Goal: Information Seeking & Learning: Learn about a topic

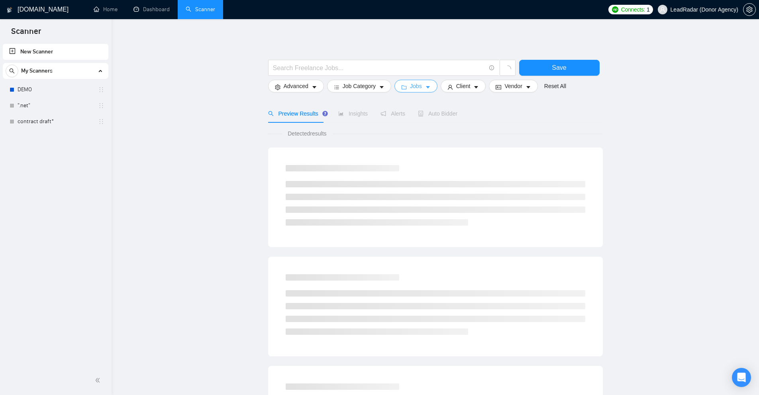
click at [431, 88] on button "Jobs" at bounding box center [415, 86] width 43 height 13
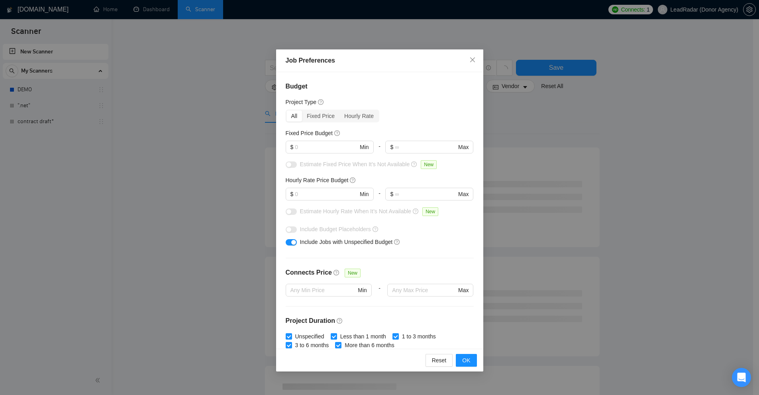
click at [503, 115] on div "Job Preferences Budget Project Type All Fixed Price Hourly Rate Fixed Price Bud…" at bounding box center [379, 197] width 759 height 395
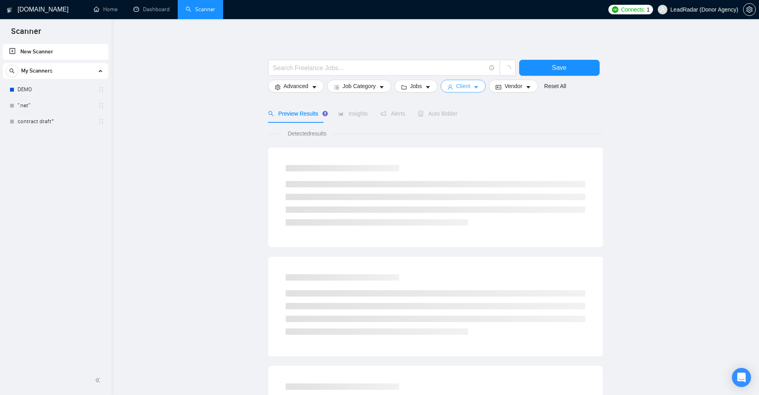
click at [470, 89] on button "Client" at bounding box center [462, 86] width 45 height 13
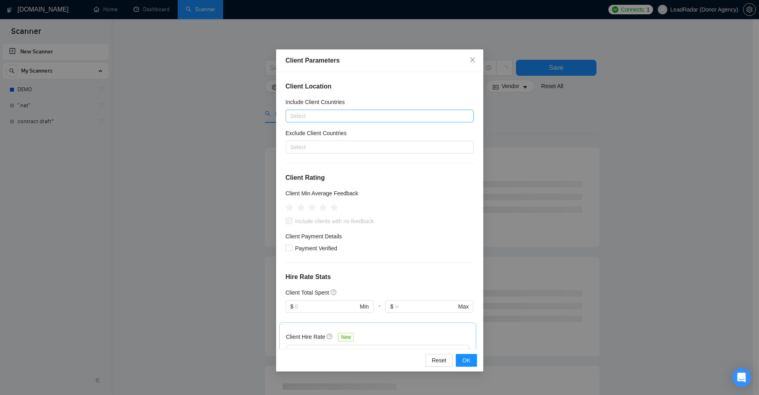
drag, startPoint x: 526, startPoint y: 124, endPoint x: 462, endPoint y: 112, distance: 64.4
click at [517, 121] on div "Client Parameters Client Location Include Client Countries Select Exclude Clien…" at bounding box center [379, 197] width 759 height 395
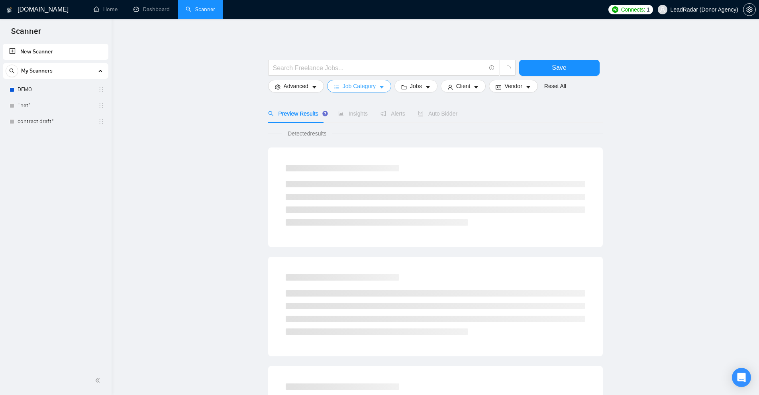
click at [352, 88] on span "Job Category" at bounding box center [358, 86] width 33 height 9
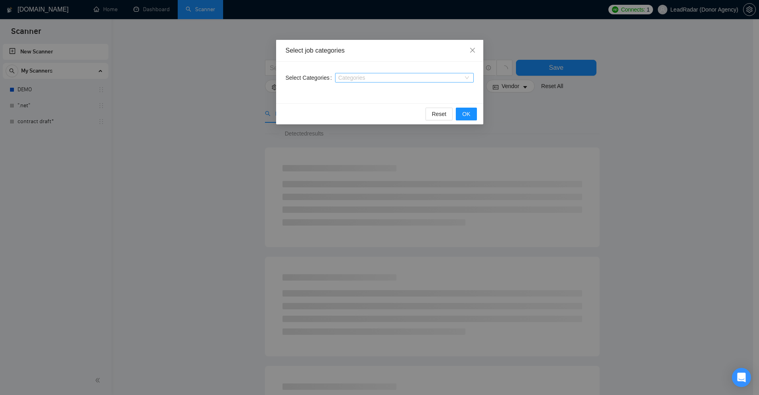
click at [370, 74] on div "Categories" at bounding box center [404, 78] width 139 height 10
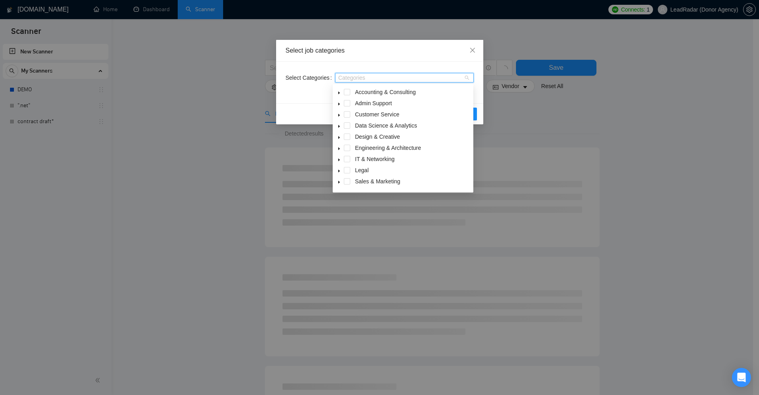
click at [340, 92] on icon "caret-down" at bounding box center [339, 93] width 4 height 4
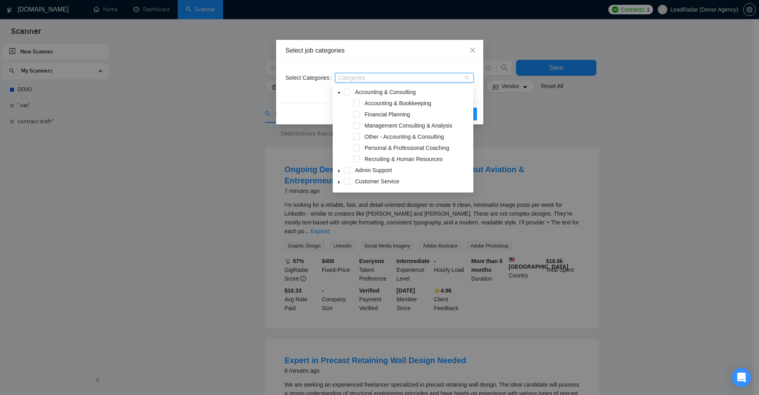
click at [340, 92] on icon "caret-down" at bounding box center [339, 93] width 4 height 4
click at [364, 78] on div at bounding box center [400, 77] width 127 height 6
type input "s"
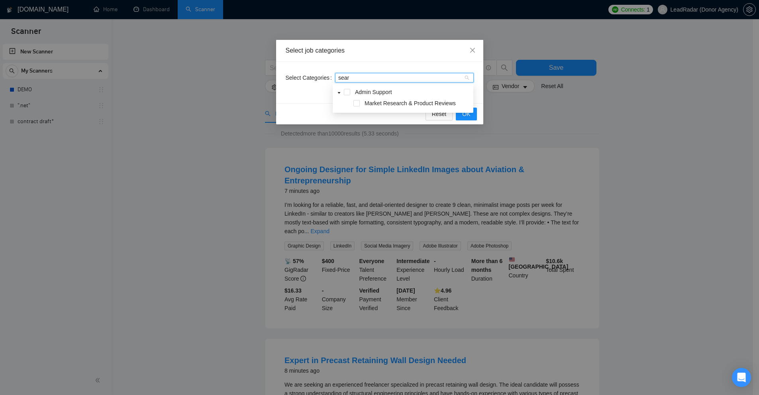
type input "searc"
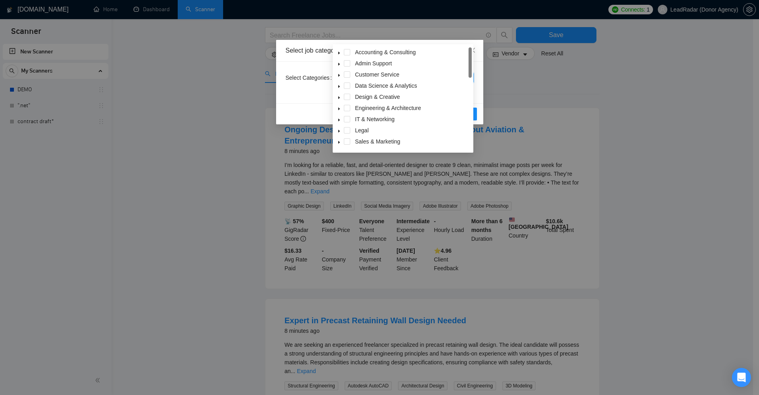
click at [340, 141] on icon "caret-down" at bounding box center [339, 142] width 4 height 4
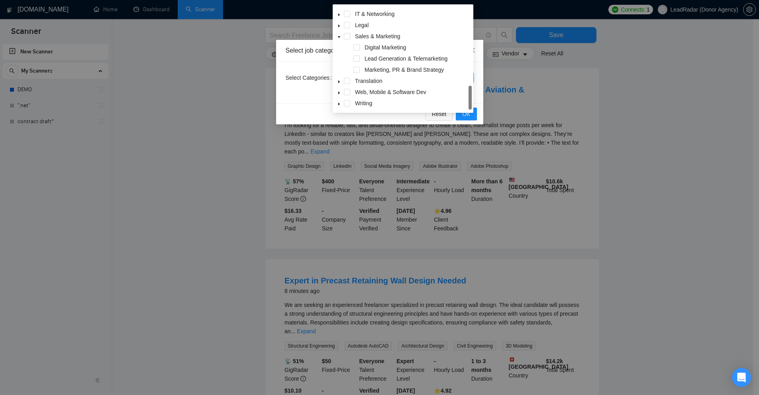
scroll to position [40, 0]
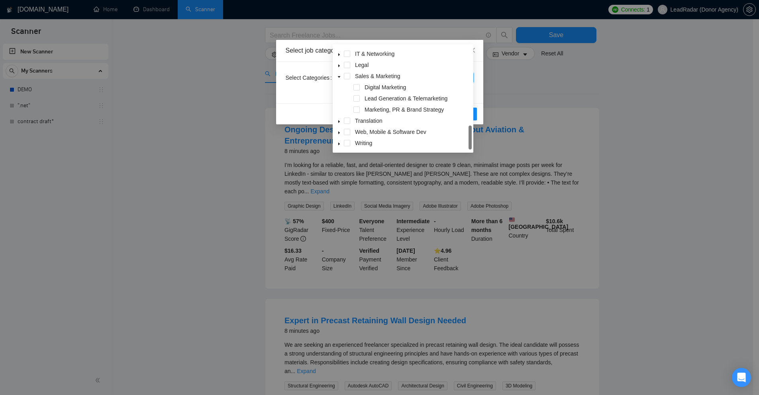
click at [618, 102] on div "Select job categories Select Categories Categories Reset OK" at bounding box center [379, 197] width 759 height 395
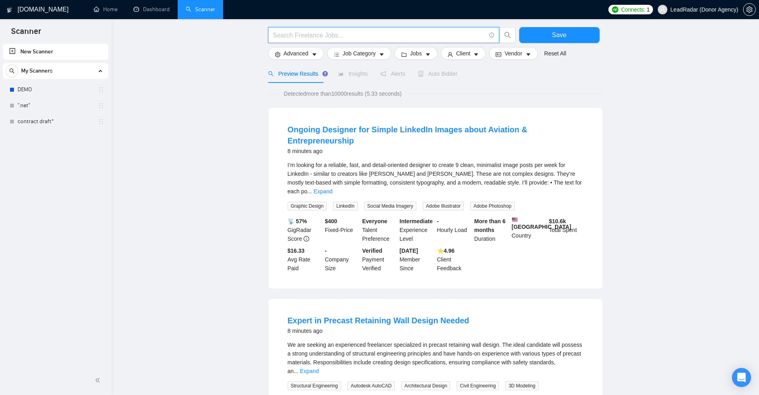
click at [299, 39] on input "text" at bounding box center [379, 35] width 213 height 10
paste input "Content Writing"
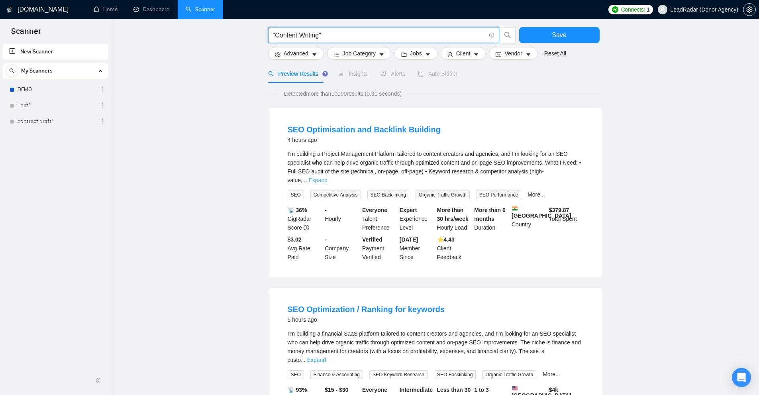
click at [327, 177] on link "Expand" at bounding box center [318, 180] width 19 height 6
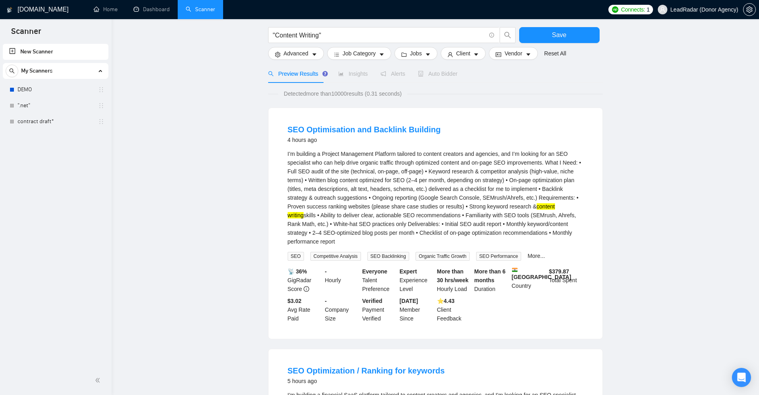
click at [536, 205] on mark "content" at bounding box center [545, 206] width 18 height 6
click at [481, 206] on div "I’m building a Project Management Platform tailored to content creators and age…" at bounding box center [435, 197] width 295 height 96
click at [484, 206] on div "I’m building a Project Management Platform tailored to content creators and age…" at bounding box center [435, 197] width 295 height 96
copy div "keyword research"
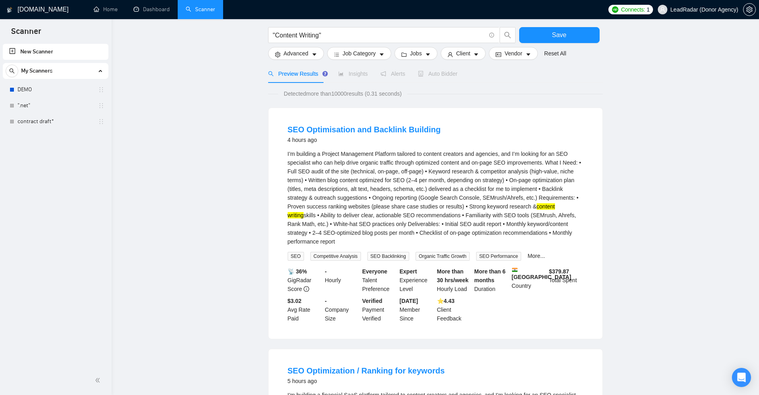
click at [536, 203] on mark "content" at bounding box center [545, 206] width 18 height 6
drag, startPoint x: 522, startPoint y: 203, endPoint x: 534, endPoint y: 205, distance: 11.3
click at [534, 205] on div "I’m building a Project Management Platform tailored to content creators and age…" at bounding box center [435, 197] width 295 height 96
copy div "content writing"
click at [506, 216] on div "I’m building a Project Management Platform tailored to content creators and age…" at bounding box center [435, 197] width 295 height 96
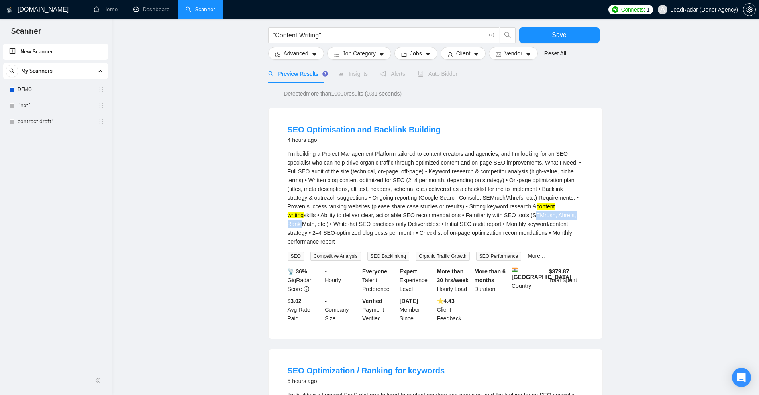
drag, startPoint x: 506, startPoint y: 216, endPoint x: 541, endPoint y: 219, distance: 35.1
click at [541, 219] on div "I’m building a Project Management Platform tailored to content creators and age…" at bounding box center [435, 197] width 295 height 96
drag, startPoint x: 307, startPoint y: 169, endPoint x: 297, endPoint y: 170, distance: 10.0
click at [297, 170] on div "I’m building a Project Management Platform tailored to content creators and age…" at bounding box center [435, 197] width 295 height 96
copy div "SEO"
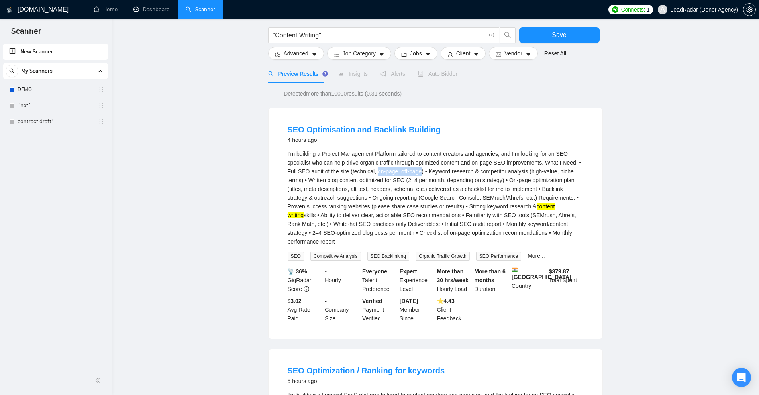
drag, startPoint x: 376, startPoint y: 171, endPoint x: 419, endPoint y: 170, distance: 43.8
click at [419, 170] on div "I’m building a Project Management Platform tailored to content creators and age…" at bounding box center [435, 197] width 295 height 96
copy div "on-page, off-page"
click at [437, 169] on div "I’m building a Project Management Platform tailored to content creators and age…" at bounding box center [435, 197] width 295 height 96
drag, startPoint x: 437, startPoint y: 169, endPoint x: 474, endPoint y: 169, distance: 37.0
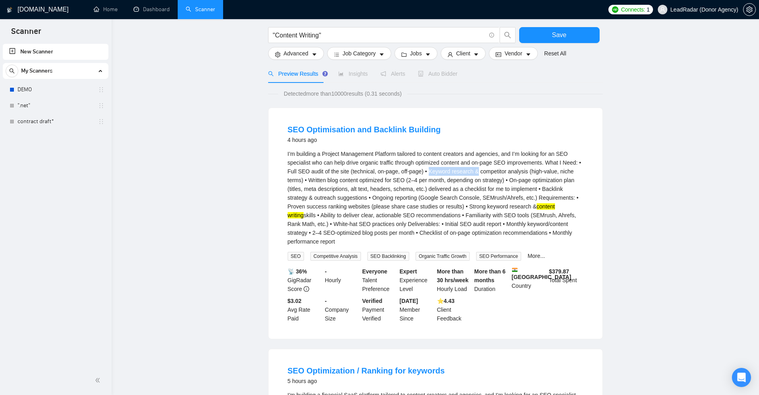
click at [474, 169] on div "I’m building a Project Management Platform tailored to content creators and age…" at bounding box center [435, 197] width 295 height 96
click at [511, 173] on div "I’m building a Project Management Platform tailored to content creators and age…" at bounding box center [435, 197] width 295 height 96
click at [502, 172] on div "I’m building a Project Management Platform tailored to content creators and age…" at bounding box center [435, 197] width 295 height 96
drag, startPoint x: 502, startPoint y: 172, endPoint x: 508, endPoint y: 172, distance: 5.6
click at [508, 172] on div "I’m building a Project Management Platform tailored to content creators and age…" at bounding box center [435, 197] width 295 height 96
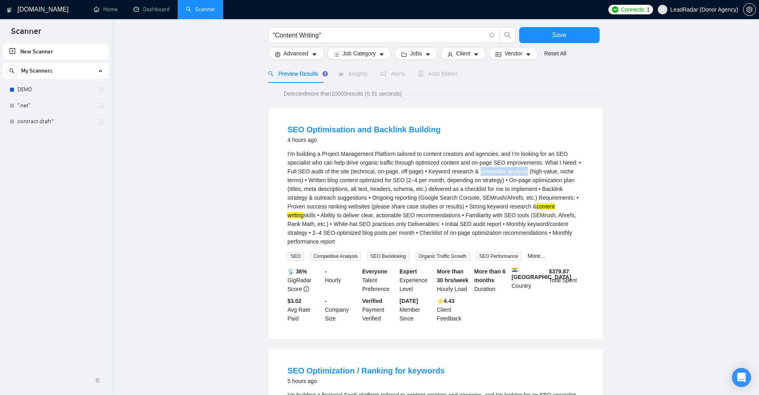
copy div "competitor analysis"
click at [534, 171] on div "I’m building a Project Management Platform tailored to content creators and age…" at bounding box center [435, 197] width 295 height 96
drag, startPoint x: 534, startPoint y: 171, endPoint x: 369, endPoint y: 181, distance: 165.9
click at [324, 181] on div "I’m building a Project Management Platform tailored to content creators and age…" at bounding box center [435, 197] width 295 height 96
click at [369, 181] on div "I’m building a Project Management Platform tailored to content creators and age…" at bounding box center [435, 197] width 295 height 96
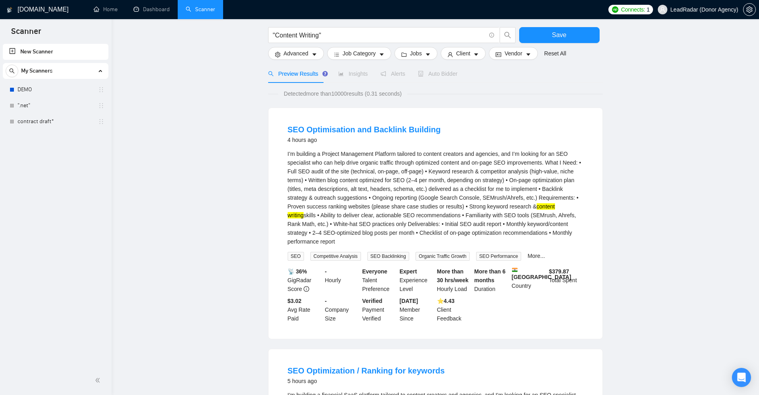
click at [514, 181] on div "I’m building a Project Management Platform tailored to content creators and age…" at bounding box center [435, 197] width 295 height 96
drag, startPoint x: 514, startPoint y: 181, endPoint x: 410, endPoint y: 189, distance: 104.2
click at [410, 189] on div "I’m building a Project Management Platform tailored to content creators and age…" at bounding box center [435, 197] width 295 height 96
click at [334, 187] on div "I’m building a Project Management Platform tailored to content creators and age…" at bounding box center [435, 197] width 295 height 96
click at [310, 189] on div "I’m building a Project Management Platform tailored to content creators and age…" at bounding box center [435, 197] width 295 height 96
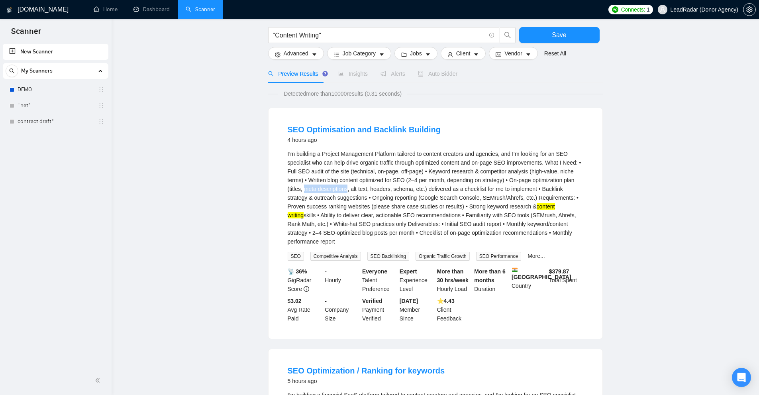
drag, startPoint x: 310, startPoint y: 189, endPoint x: 343, endPoint y: 190, distance: 33.5
click at [343, 190] on div "I’m building a Project Management Platform tailored to content creators and age…" at bounding box center [435, 197] width 295 height 96
click at [475, 189] on div "I’m building a Project Management Platform tailored to content creators and age…" at bounding box center [435, 197] width 295 height 96
click at [431, 187] on div "I’m building a Project Management Platform tailored to content creators and age…" at bounding box center [435, 197] width 295 height 96
drag, startPoint x: 431, startPoint y: 187, endPoint x: 544, endPoint y: 186, distance: 112.7
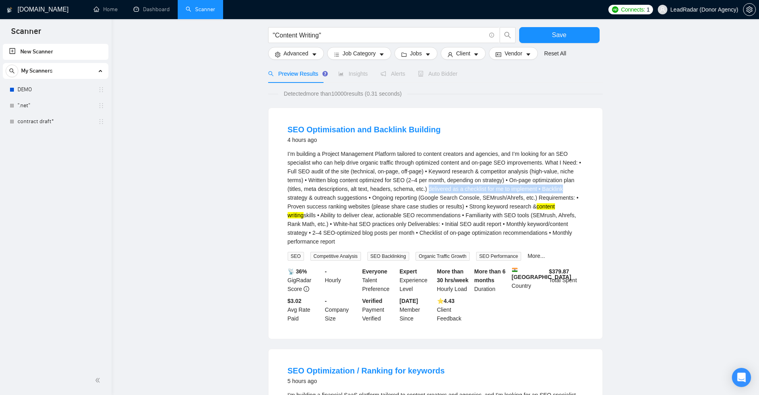
click at [538, 186] on div "I’m building a Project Management Platform tailored to content creators and age…" at bounding box center [435, 197] width 295 height 96
click at [549, 186] on div "I’m building a Project Management Platform tailored to content creators and age…" at bounding box center [435, 197] width 295 height 96
click at [565, 192] on div "I’m building a Project Management Platform tailored to content creators and age…" at bounding box center [435, 197] width 295 height 96
drag, startPoint x: 565, startPoint y: 192, endPoint x: 332, endPoint y: 193, distance: 233.0
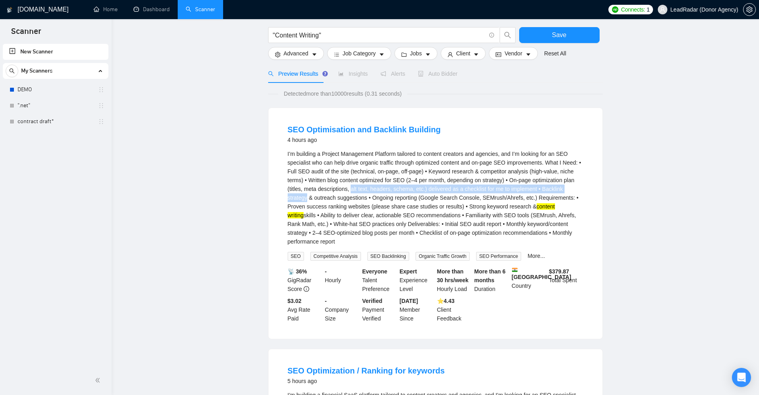
click at [350, 193] on div "I’m building a Project Management Platform tailored to content creators and age…" at bounding box center [435, 197] width 295 height 96
click at [301, 193] on div "I’m building a Project Management Platform tailored to content creators and age…" at bounding box center [435, 197] width 295 height 96
drag, startPoint x: 301, startPoint y: 193, endPoint x: 333, endPoint y: 197, distance: 31.7
click at [333, 197] on div "I’m building a Project Management Platform tailored to content creators and age…" at bounding box center [435, 197] width 295 height 96
click at [348, 198] on div "I’m building a Project Management Platform tailored to content creators and age…" at bounding box center [435, 197] width 295 height 96
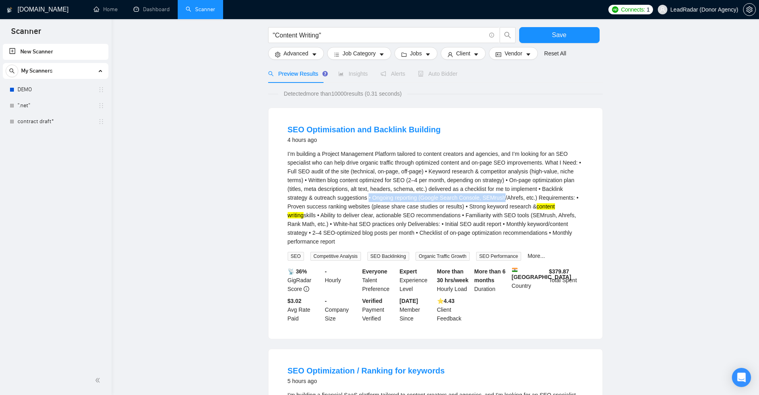
drag, startPoint x: 348, startPoint y: 198, endPoint x: 461, endPoint y: 196, distance: 113.1
click at [461, 196] on div "I’m building a Project Management Platform tailored to content creators and age…" at bounding box center [435, 197] width 295 height 96
click at [441, 197] on div "I’m building a Project Management Platform tailored to content creators and age…" at bounding box center [435, 197] width 295 height 96
drag, startPoint x: 441, startPoint y: 197, endPoint x: 407, endPoint y: 198, distance: 33.9
click at [407, 198] on div "I’m building a Project Management Platform tailored to content creators and age…" at bounding box center [435, 197] width 295 height 96
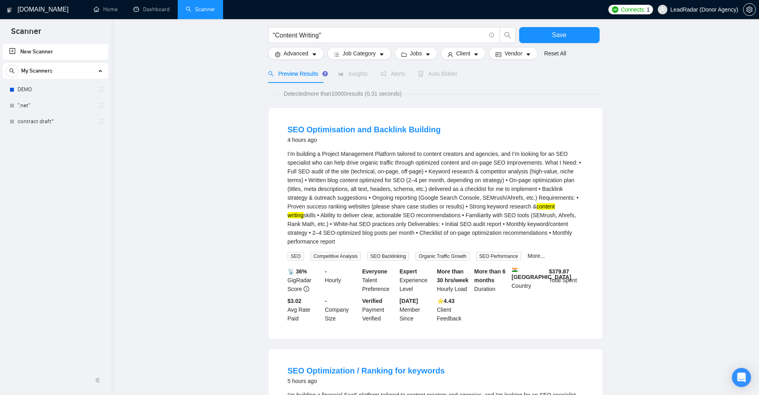
click at [468, 196] on div "I’m building a Project Management Platform tailored to content creators and age…" at bounding box center [435, 197] width 295 height 96
click at [490, 198] on div "I’m building a Project Management Platform tailored to content creators and age…" at bounding box center [435, 197] width 295 height 96
click at [466, 196] on div "I’m building a Project Management Platform tailored to content creators and age…" at bounding box center [435, 197] width 295 height 96
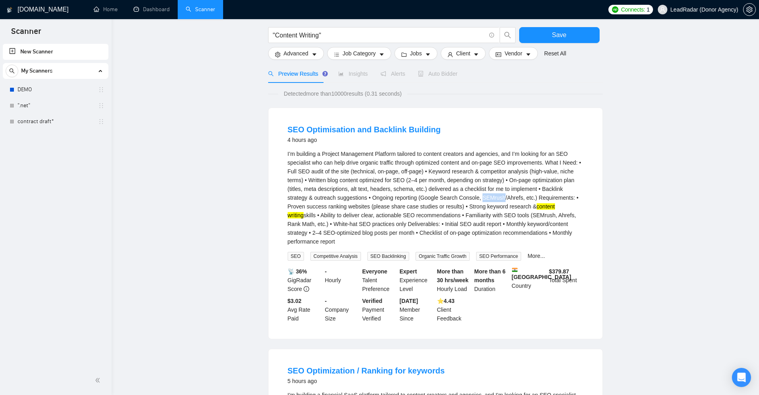
click at [466, 196] on div "I’m building a Project Management Platform tailored to content creators and age…" at bounding box center [435, 197] width 295 height 96
copy div "SEMrush"
click at [494, 199] on div "I’m building a Project Management Platform tailored to content creators and age…" at bounding box center [435, 197] width 295 height 96
copy div "Ahrefs"
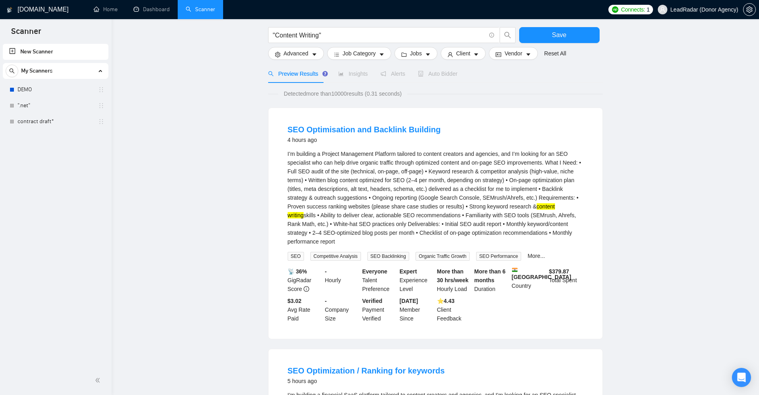
click at [546, 196] on div "I’m building a Project Management Platform tailored to content creators and age…" at bounding box center [435, 197] width 295 height 96
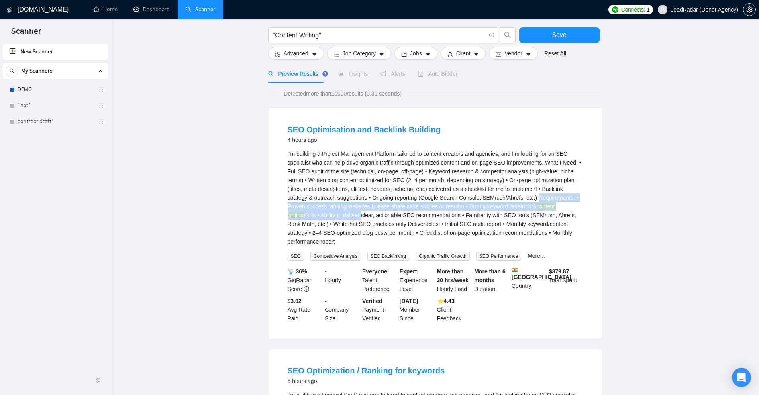
drag, startPoint x: 546, startPoint y: 196, endPoint x: 325, endPoint y: 211, distance: 221.6
click at [325, 211] on div "I’m building a Project Management Platform tailored to content creators and age…" at bounding box center [435, 197] width 295 height 96
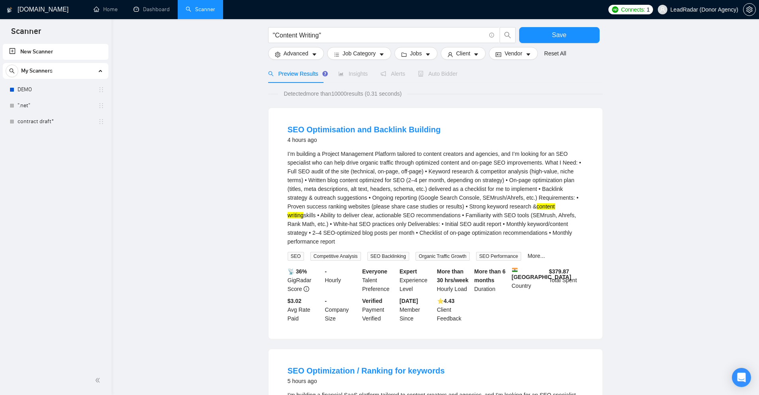
click at [385, 215] on div "I’m building a Project Management Platform tailored to content creators and age…" at bounding box center [435, 197] width 295 height 96
click at [374, 215] on div "I’m building a Project Management Platform tailored to content creators and age…" at bounding box center [435, 197] width 295 height 96
drag, startPoint x: 374, startPoint y: 215, endPoint x: 409, endPoint y: 216, distance: 35.1
click at [409, 216] on div "I’m building a Project Management Platform tailored to content creators and age…" at bounding box center [435, 197] width 295 height 96
click at [545, 214] on div "I’m building a Project Management Platform tailored to content creators and age…" at bounding box center [435, 197] width 295 height 96
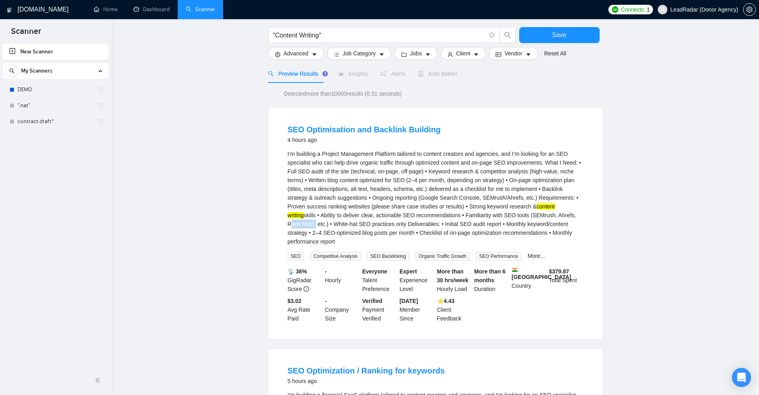
drag, startPoint x: 545, startPoint y: 214, endPoint x: 556, endPoint y: 214, distance: 11.2
click at [556, 214] on div "I’m building a Project Management Platform tailored to content creators and age…" at bounding box center [435, 197] width 295 height 96
copy div "Rank Math"
click at [295, 221] on div "I’m building a Project Management Platform tailored to content creators and age…" at bounding box center [435, 197] width 295 height 96
drag, startPoint x: 295, startPoint y: 221, endPoint x: 308, endPoint y: 222, distance: 13.1
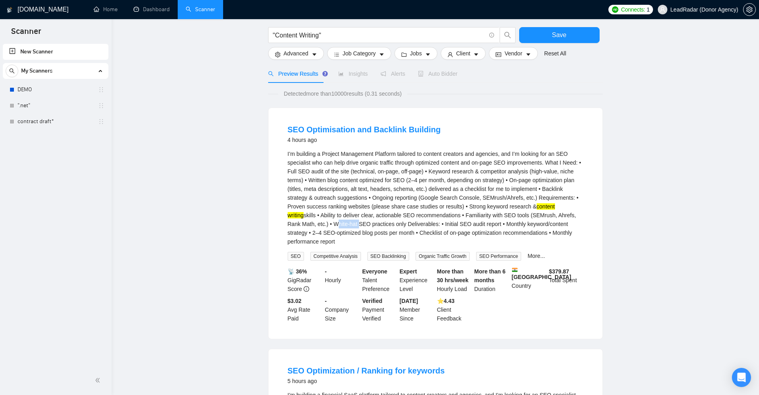
click at [308, 222] on div "I’m building a Project Management Platform tailored to content creators and age…" at bounding box center [435, 197] width 295 height 96
copy div "White-hat"
drag, startPoint x: 401, startPoint y: 222, endPoint x: 454, endPoint y: 222, distance: 53.8
click at [454, 222] on div "I’m building a Project Management Platform tailored to content creators and age…" at bounding box center [435, 197] width 295 height 96
click at [473, 222] on div "I’m building a Project Management Platform tailored to content creators and age…" at bounding box center [435, 197] width 295 height 96
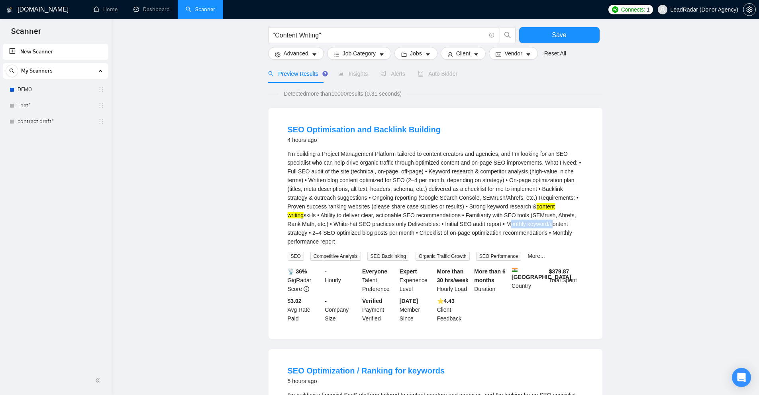
drag, startPoint x: 473, startPoint y: 222, endPoint x: 504, endPoint y: 222, distance: 30.7
click at [504, 222] on div "I’m building a Project Management Platform tailored to content creators and age…" at bounding box center [435, 197] width 295 height 96
click at [531, 224] on div "I’m building a Project Management Platform tailored to content creators and age…" at bounding box center [435, 197] width 295 height 96
drag, startPoint x: 531, startPoint y: 224, endPoint x: 519, endPoint y: 224, distance: 12.3
click at [519, 224] on div "I’m building a Project Management Platform tailored to content creators and age…" at bounding box center [435, 197] width 295 height 96
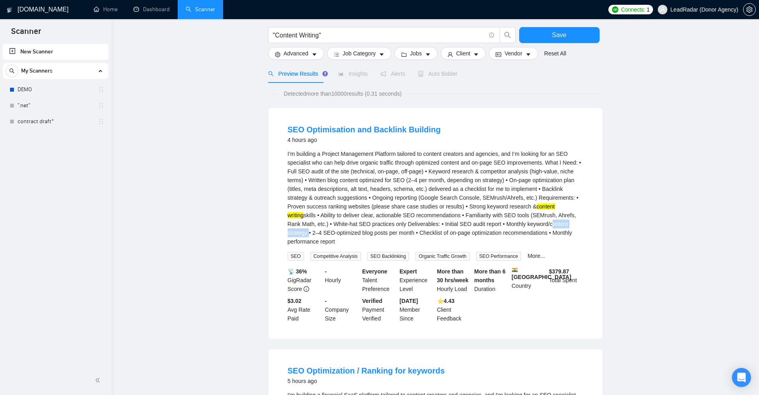
copy div "content strategy"
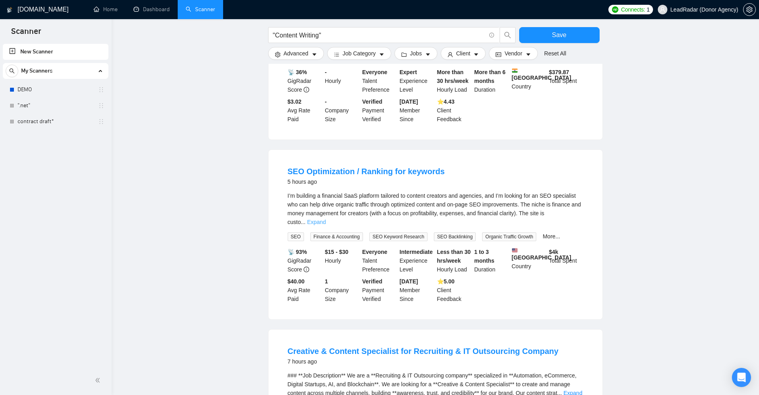
click at [326, 219] on link "Expand" at bounding box center [316, 222] width 19 height 6
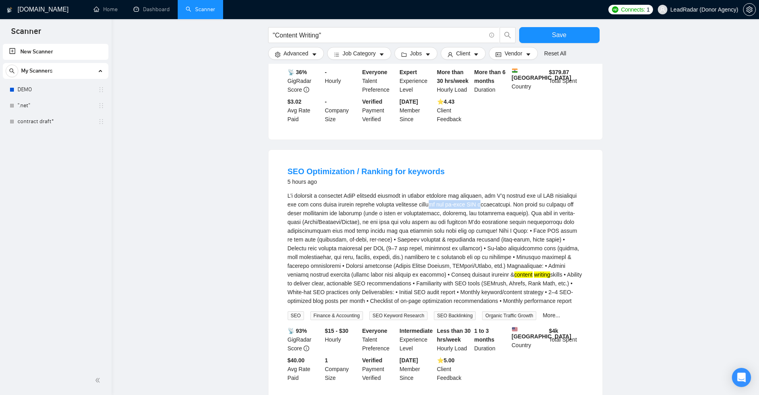
drag, startPoint x: 450, startPoint y: 197, endPoint x: 492, endPoint y: 200, distance: 41.6
click at [491, 200] on div "content writing skills • Ability to deliver clear, actionable SEO recommendatio…" at bounding box center [435, 248] width 295 height 114
click at [504, 218] on div "content writing skills • Ability to deliver clear, actionable SEO recommendatio…" at bounding box center [435, 248] width 295 height 114
drag, startPoint x: 398, startPoint y: 247, endPoint x: 528, endPoint y: 252, distance: 129.5
click at [520, 251] on div "content writing skills • Ability to deliver clear, actionable SEO recommendatio…" at bounding box center [435, 248] width 295 height 114
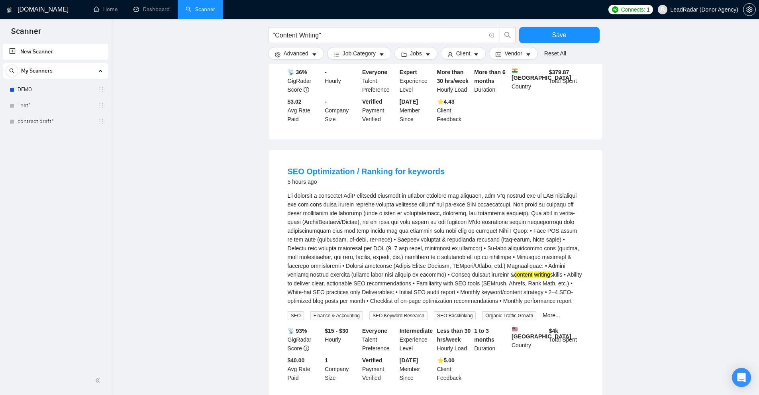
click at [540, 256] on div "content writing skills • Ability to deliver clear, actionable SEO recommendatio…" at bounding box center [435, 248] width 295 height 114
click at [529, 268] on div "content writing skills • Ability to deliver clear, actionable SEO recommendatio…" at bounding box center [435, 248] width 295 height 114
click at [550, 276] on div "content writing skills • Ability to deliver clear, actionable SEO recommendatio…" at bounding box center [435, 248] width 295 height 114
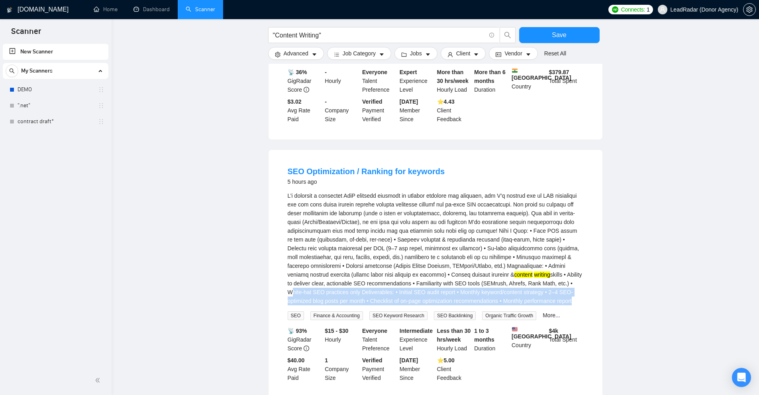
drag, startPoint x: 550, startPoint y: 276, endPoint x: 555, endPoint y: 291, distance: 15.6
click at [555, 291] on div "content writing skills • Ability to deliver clear, actionable SEO recommendatio…" at bounding box center [435, 248] width 295 height 114
drag, startPoint x: 558, startPoint y: 291, endPoint x: 428, endPoint y: 248, distance: 137.1
click at [428, 248] on div "content writing skills • Ability to deliver clear, actionable SEO recommendatio…" at bounding box center [435, 248] width 295 height 114
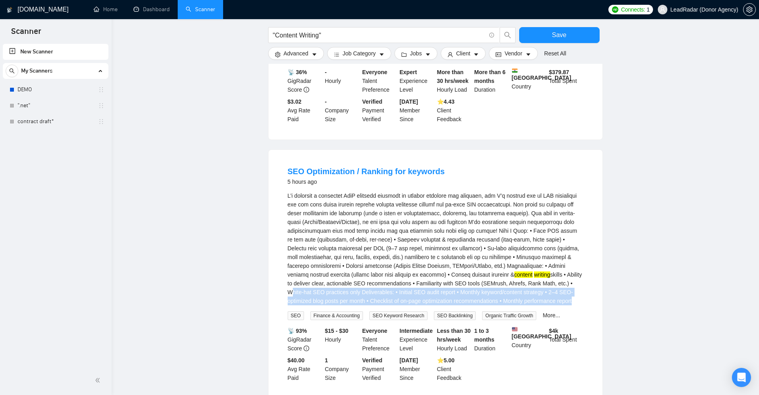
click at [428, 248] on div "content writing skills • Ability to deliver clear, actionable SEO recommendatio…" at bounding box center [435, 248] width 295 height 114
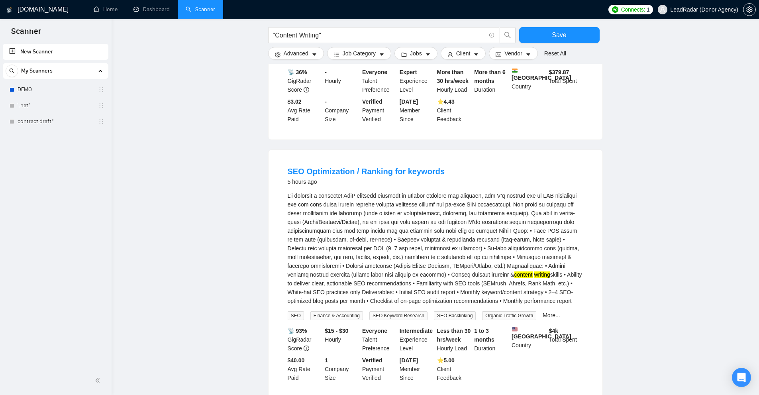
click at [448, 239] on div "content writing skills • Ability to deliver clear, actionable SEO recommendatio…" at bounding box center [435, 248] width 295 height 114
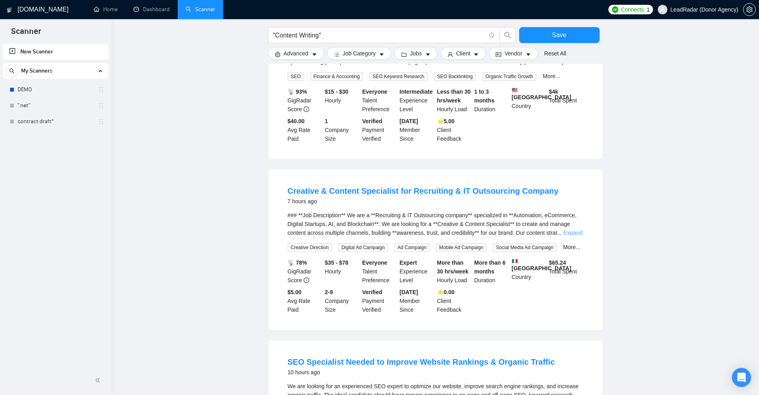
click at [575, 229] on link "Expand" at bounding box center [572, 232] width 19 height 6
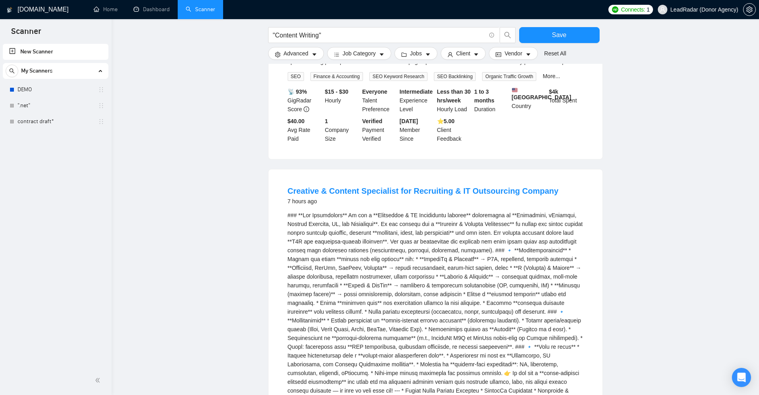
scroll to position [518, 0]
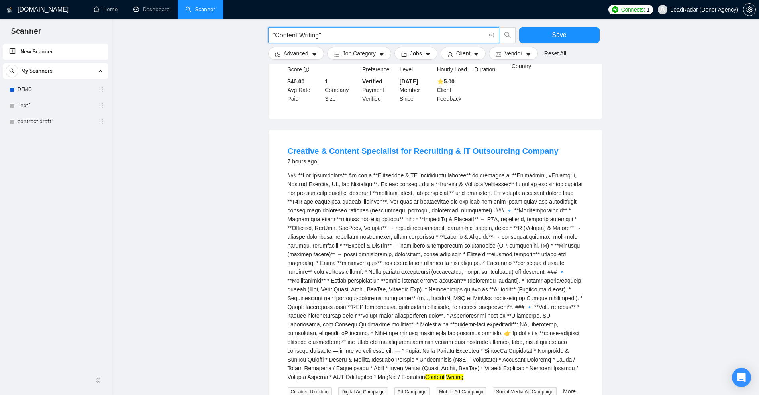
click at [318, 37] on input ""Content Writing"" at bounding box center [379, 35] width 213 height 10
drag, startPoint x: 318, startPoint y: 37, endPoint x: 292, endPoint y: 37, distance: 26.7
click at [292, 37] on input ""Content Writing"" at bounding box center [379, 35] width 213 height 10
paste input "mputer - Aided Design"
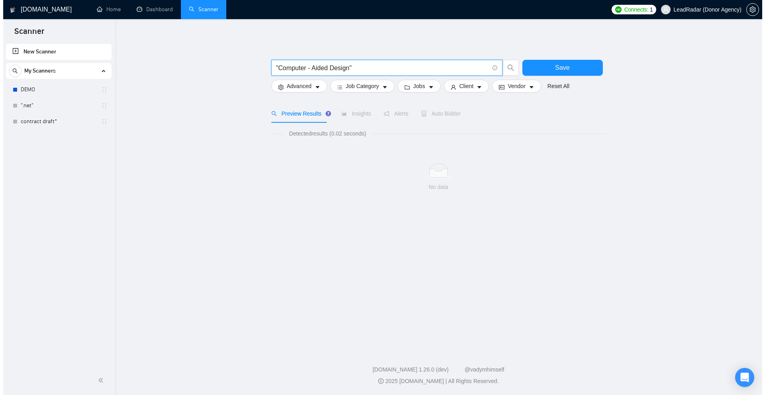
scroll to position [0, 0]
type input ""Computer - Aided Design""
